Goal: Information Seeking & Learning: Learn about a topic

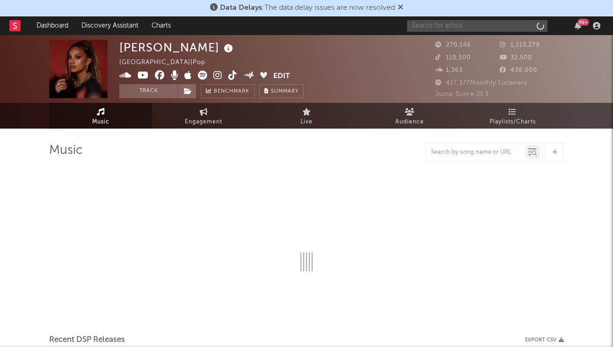
click at [449, 22] on input "text" at bounding box center [477, 26] width 140 height 12
type input "da"
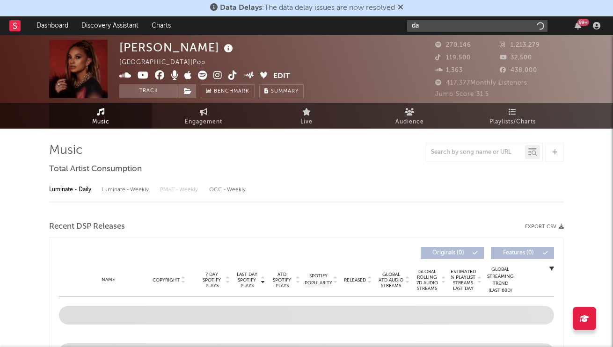
select select "6m"
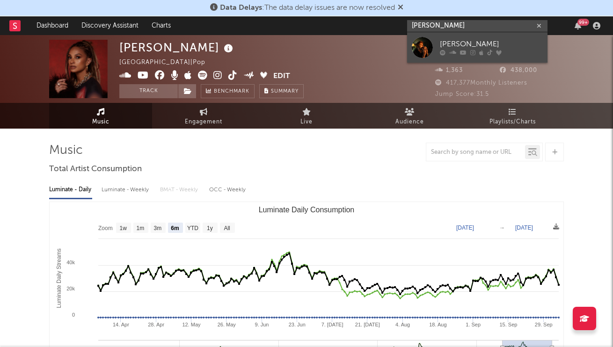
type input "[PERSON_NAME]"
drag, startPoint x: 442, startPoint y: 41, endPoint x: 461, endPoint y: 44, distance: 19.0
click at [461, 44] on div "[PERSON_NAME]" at bounding box center [491, 44] width 103 height 11
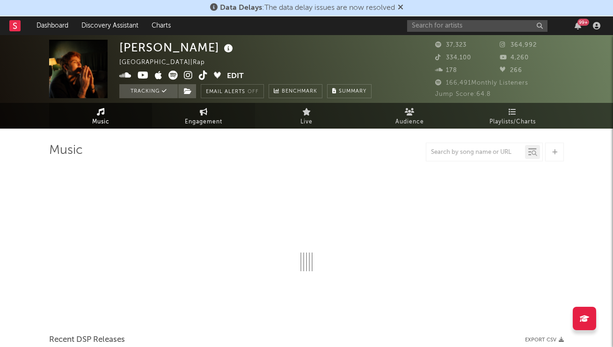
click at [188, 120] on span "Engagement" at bounding box center [203, 122] width 37 height 11
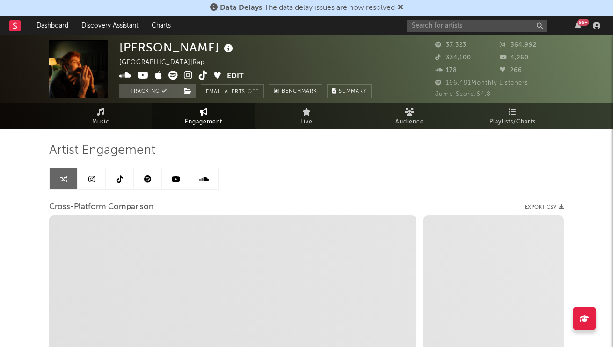
select select "1w"
click at [95, 178] on link at bounding box center [92, 179] width 28 height 21
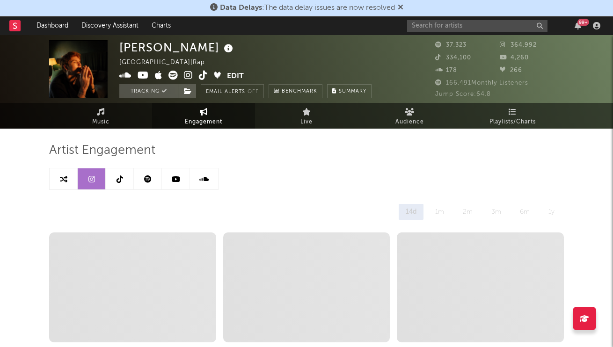
click at [119, 179] on icon at bounding box center [120, 179] width 7 height 7
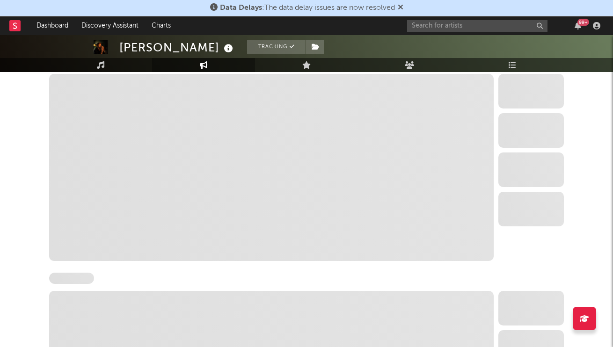
select select "6m"
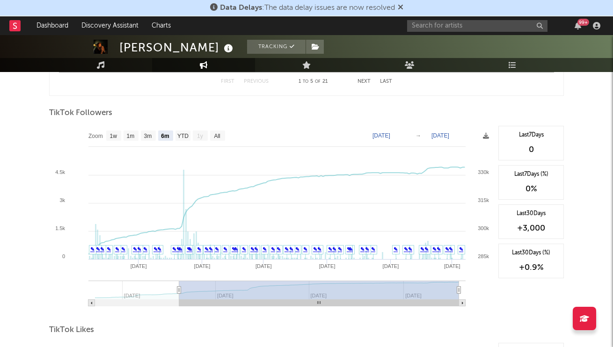
scroll to position [871, 0]
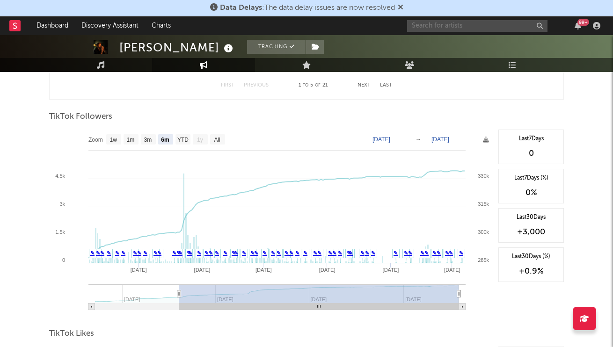
click at [471, 24] on input "text" at bounding box center [477, 26] width 140 height 12
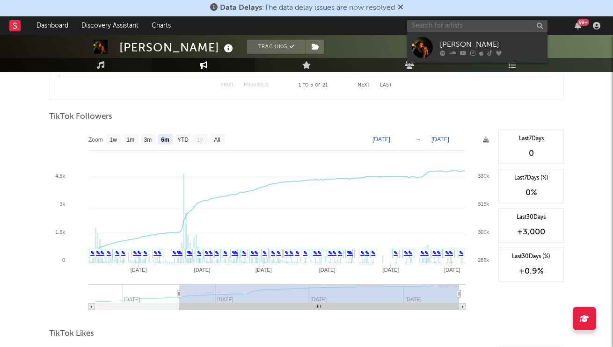
click at [471, 24] on input "text" at bounding box center [477, 26] width 140 height 12
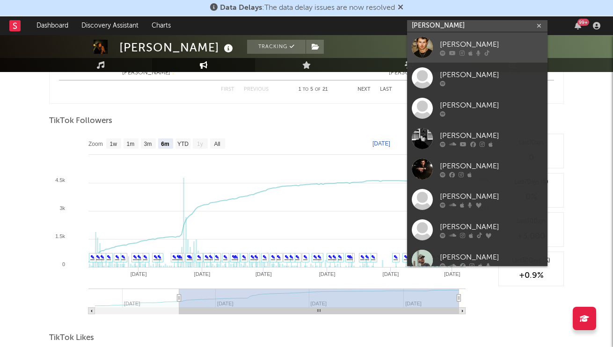
scroll to position [866, 0]
type input "[PERSON_NAME]"
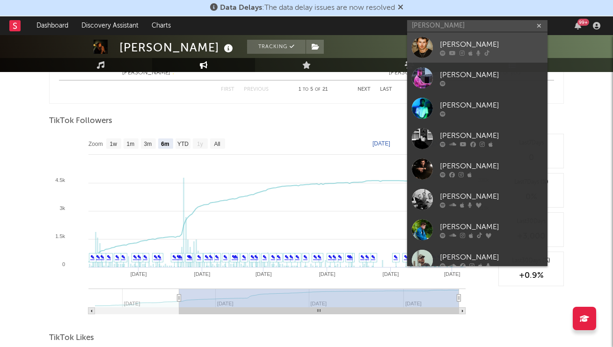
click at [469, 52] on icon at bounding box center [471, 53] width 4 height 6
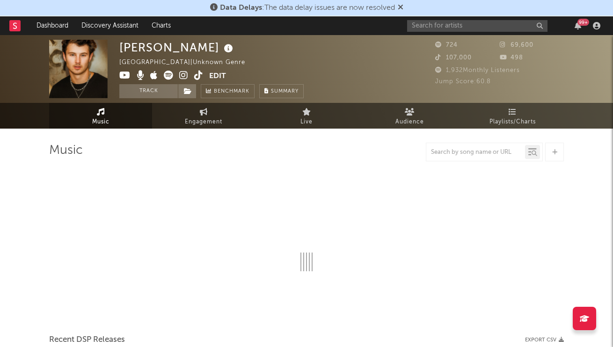
select select "1w"
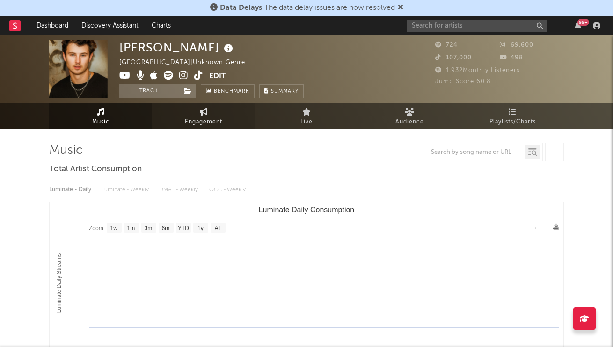
click at [199, 118] on span "Engagement" at bounding box center [203, 122] width 37 height 11
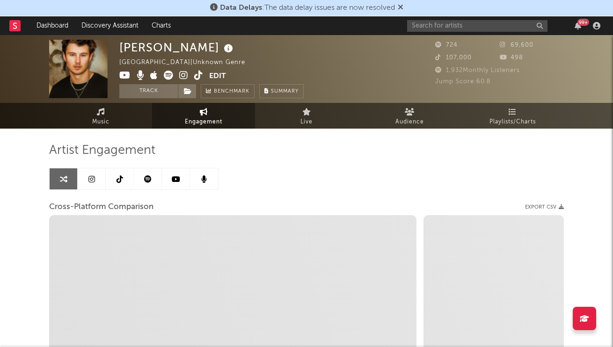
select select "1w"
click at [101, 182] on link at bounding box center [92, 179] width 28 height 21
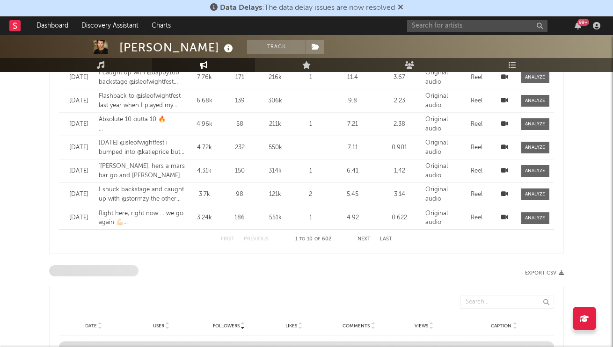
select select "6m"
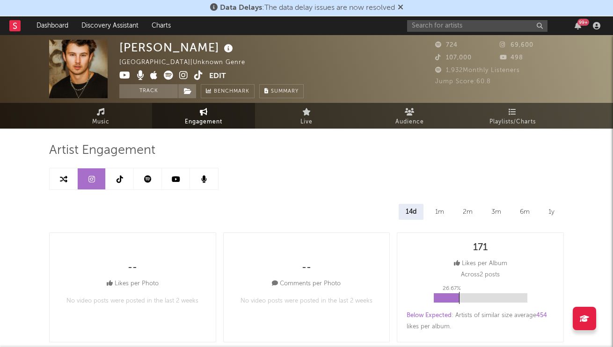
click at [126, 180] on link at bounding box center [120, 179] width 28 height 21
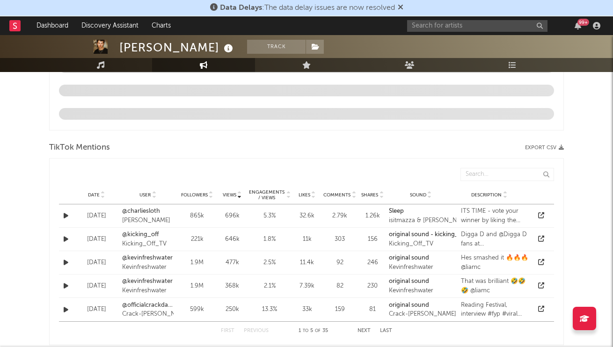
select select "6m"
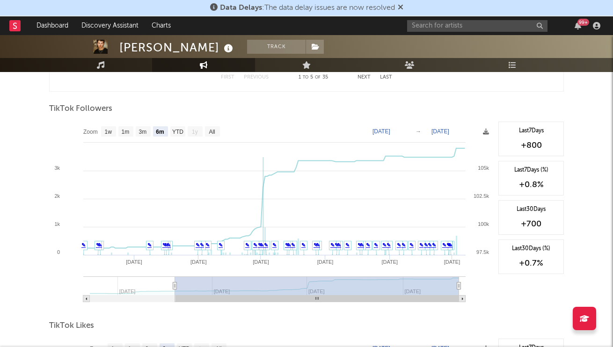
scroll to position [880, 0]
